Goal: Information Seeking & Learning: Learn about a topic

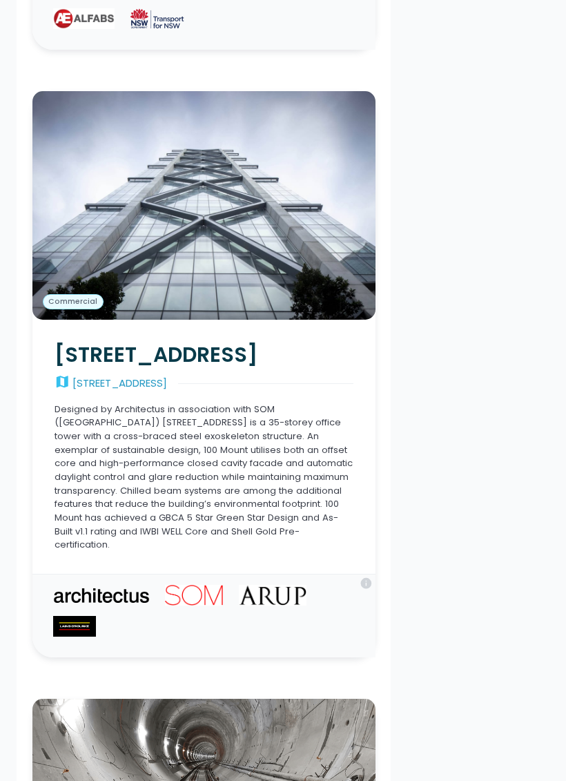
scroll to position [1994, 0]
click at [89, 376] on div "[STREET_ADDRESS]" at bounding box center [119, 384] width 95 height 16
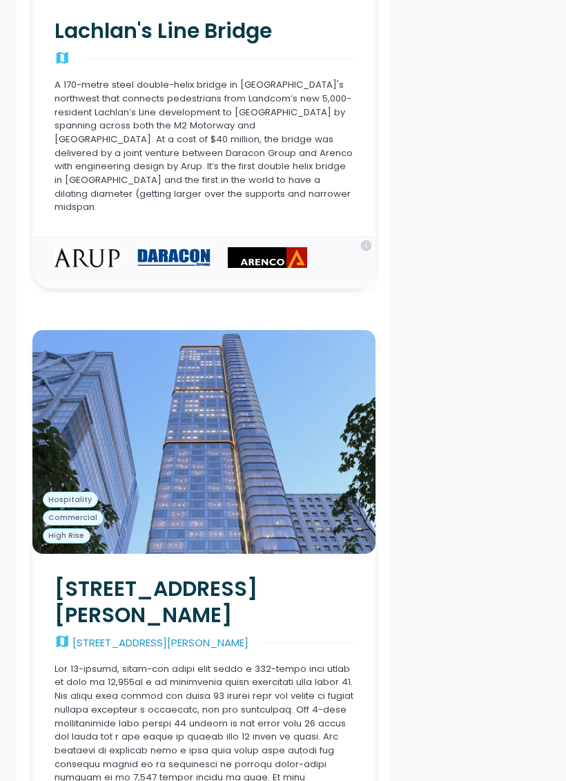
scroll to position [4869, 0]
click at [86, 576] on h2 "88 Walker Street" at bounding box center [204, 602] width 299 height 52
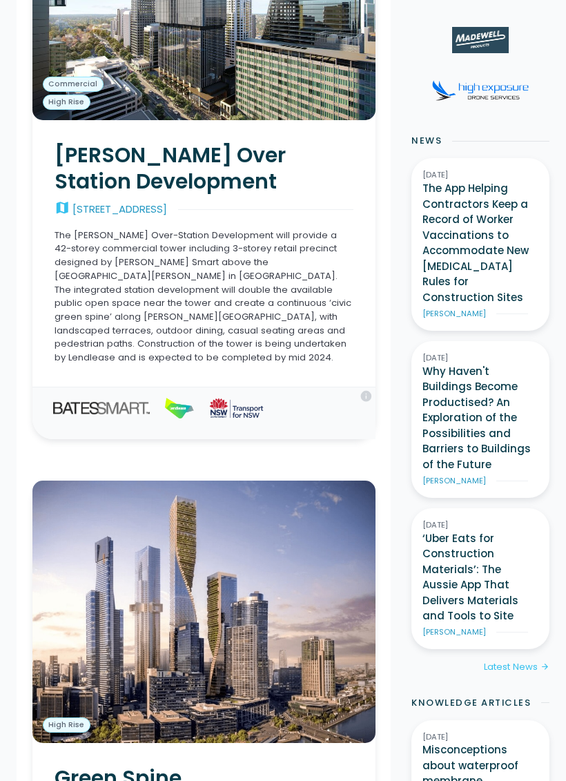
scroll to position [0, 0]
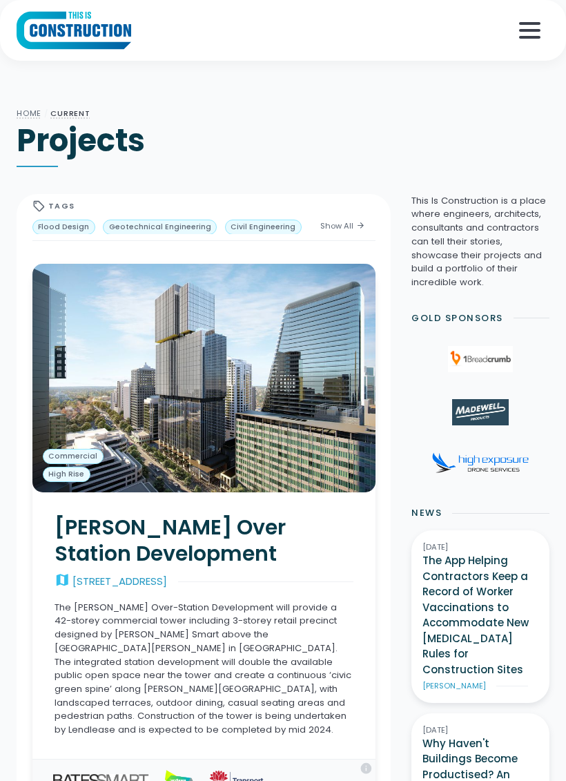
click at [65, 113] on link "Current" at bounding box center [69, 113] width 39 height 11
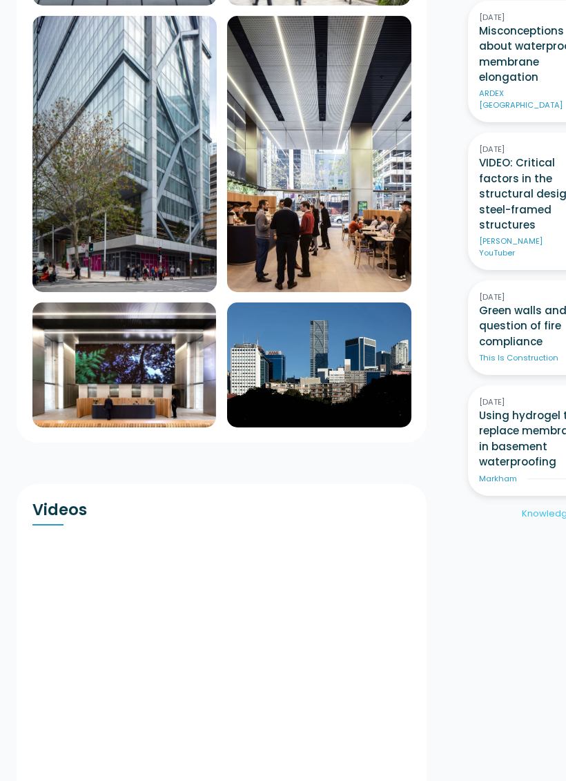
scroll to position [883, 0]
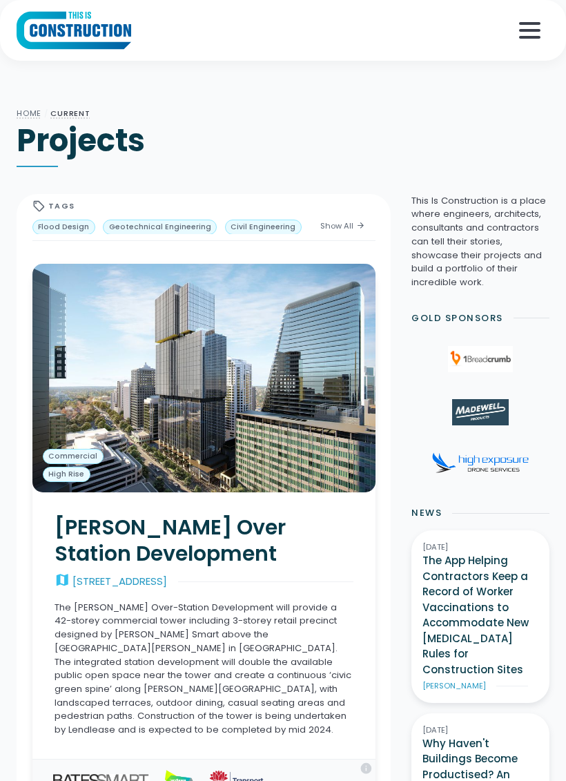
click at [527, 29] on icon "menu" at bounding box center [529, 30] width 21 height 3
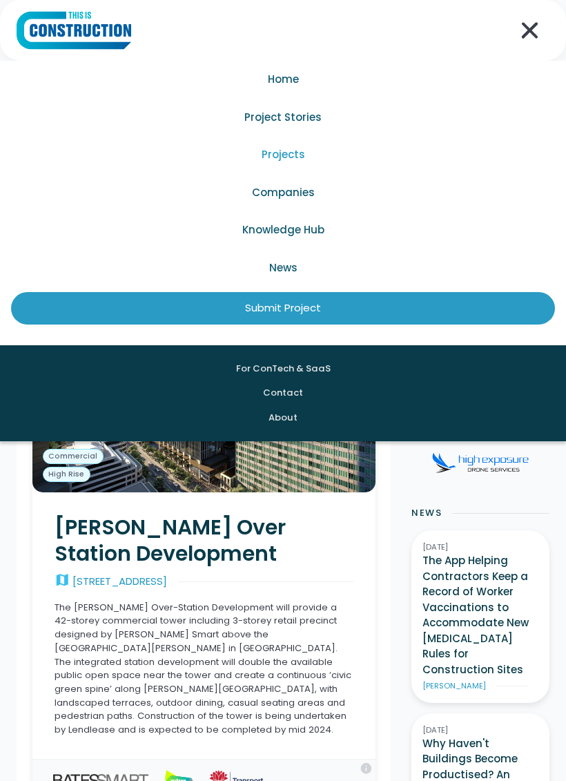
click at [264, 117] on link "Project Stories" at bounding box center [283, 118] width 544 height 38
